Goal: Task Accomplishment & Management: Use online tool/utility

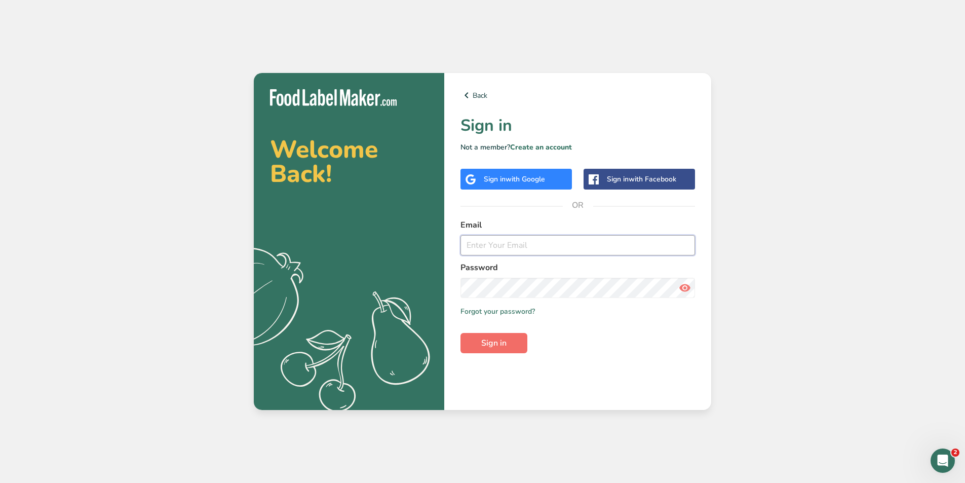
type input "[PERSON_NAME][EMAIL_ADDRESS][DOMAIN_NAME]"
click at [491, 340] on span "Sign in" at bounding box center [493, 343] width 25 height 12
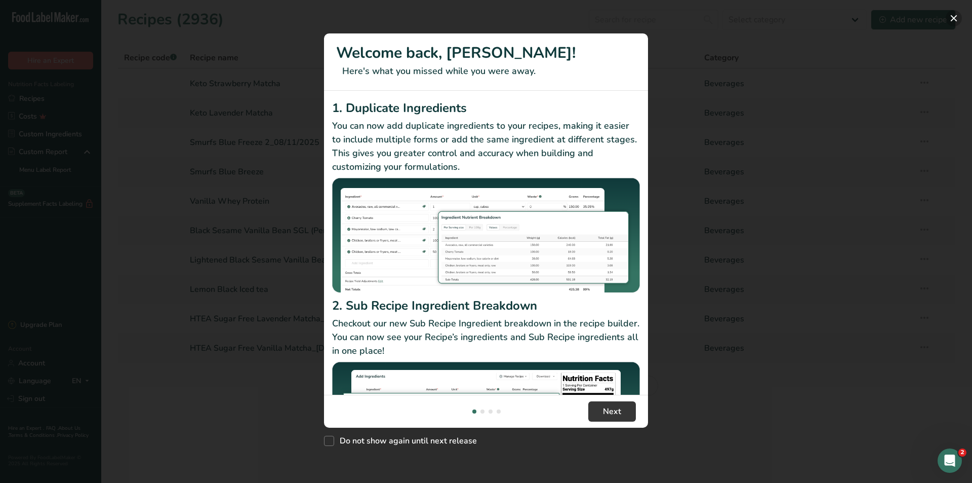
click at [950, 16] on button "New Features" at bounding box center [954, 18] width 16 height 16
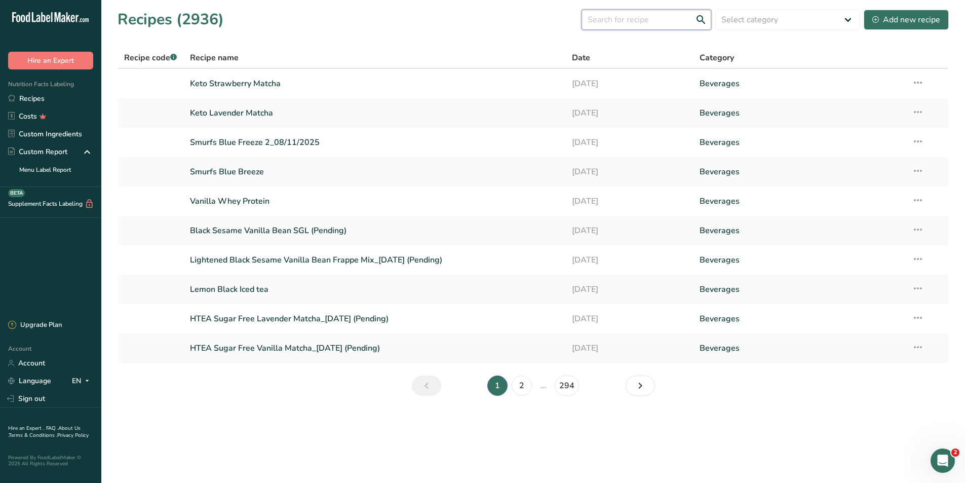
click at [672, 25] on input "text" at bounding box center [646, 20] width 130 height 20
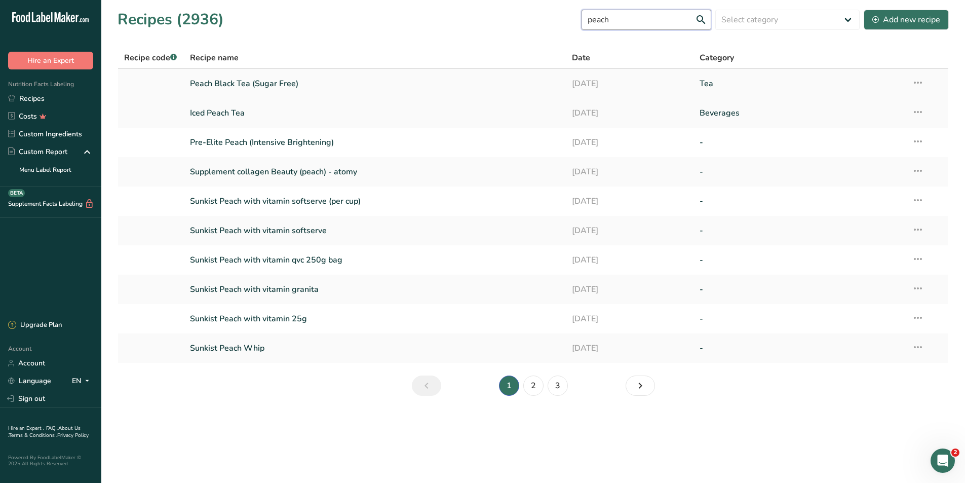
type input "peach"
click at [237, 84] on link "Peach Black Tea (Sugar Free)" at bounding box center [375, 83] width 370 height 21
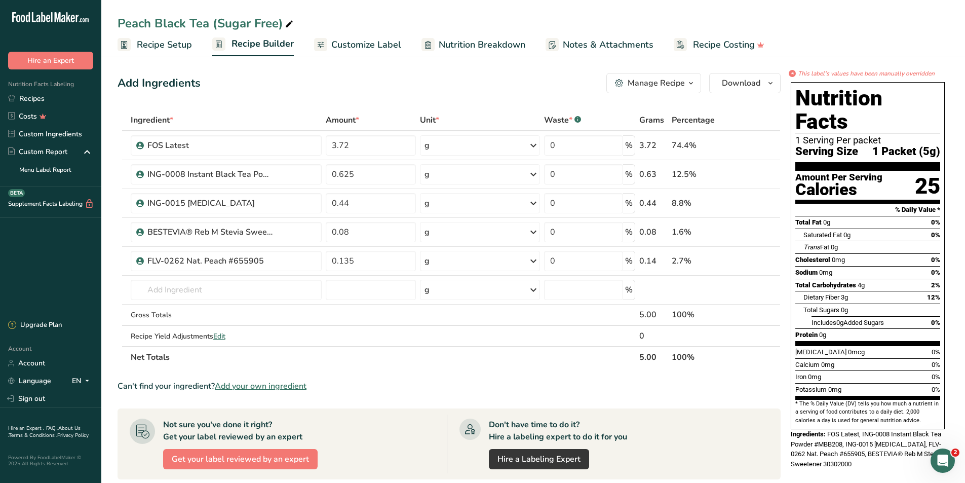
click at [475, 42] on span "Nutrition Breakdown" at bounding box center [482, 45] width 87 height 14
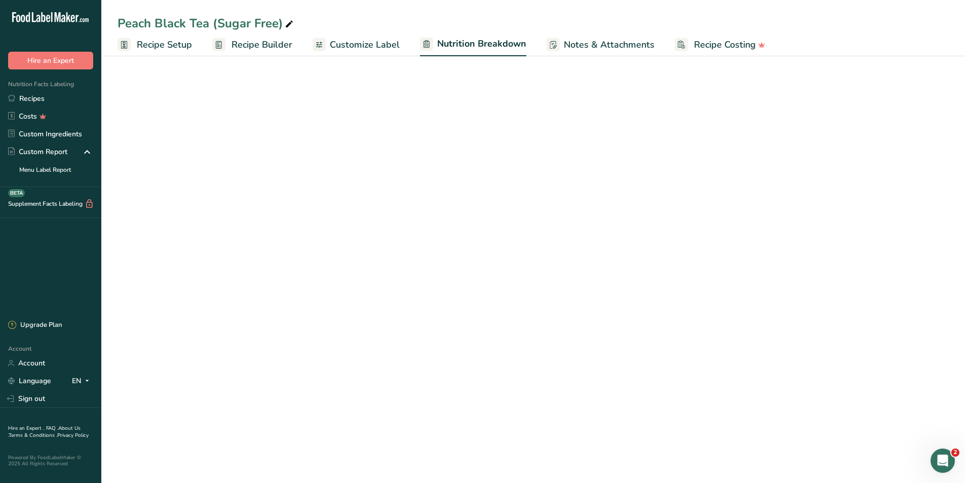
select select "Calories"
